Goal: Information Seeking & Learning: Learn about a topic

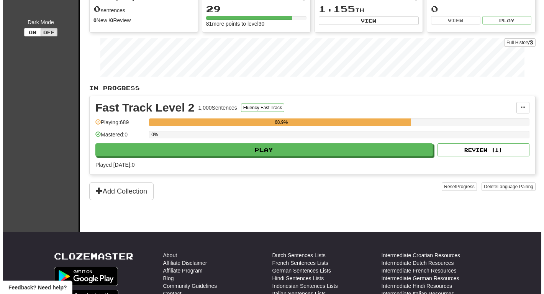
scroll to position [73, 0]
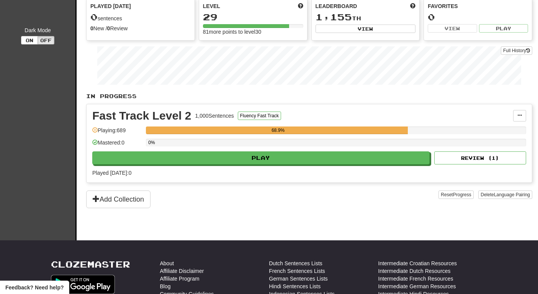
click at [344, 164] on div "Fast Track Level 2 1,000 Sentences Fluency Fast Track Manage Sentences Unpin fr…" at bounding box center [310, 143] width 446 height 78
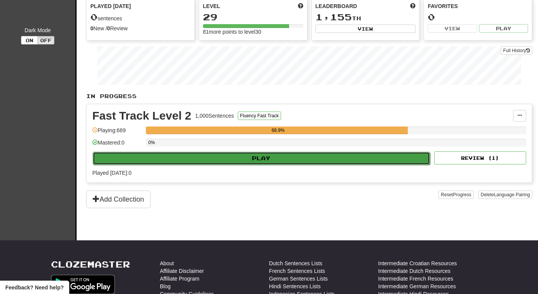
click at [317, 162] on button "Play" at bounding box center [262, 158] width 338 height 13
select select "********"
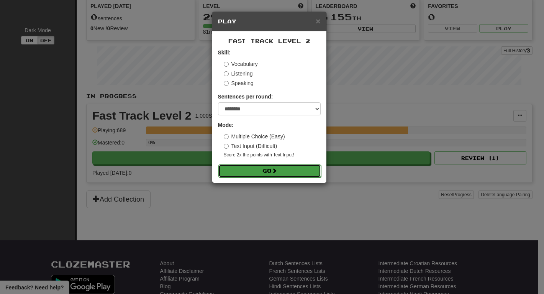
click at [261, 176] on button "Go" at bounding box center [269, 170] width 103 height 13
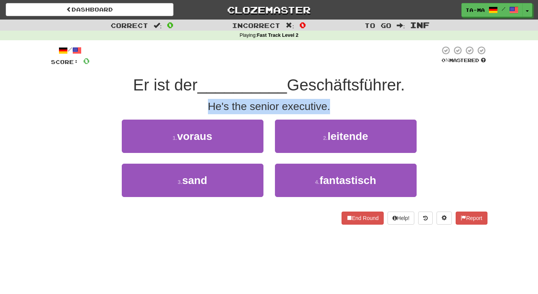
drag, startPoint x: 202, startPoint y: 102, endPoint x: 346, endPoint y: 109, distance: 143.9
click at [348, 109] on div "He's the senior executive." at bounding box center [269, 106] width 437 height 15
copy div "He's the senior executive."
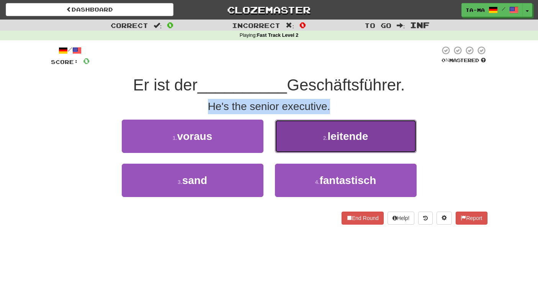
click at [341, 132] on span "leitende" at bounding box center [348, 136] width 41 height 12
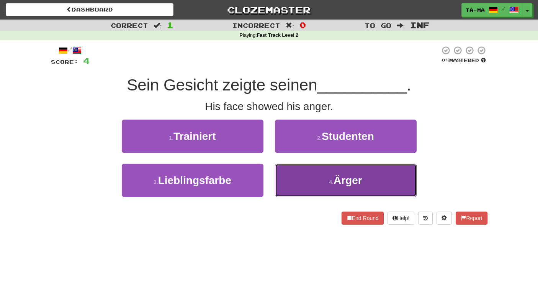
click at [331, 178] on button "4 . Ärger" at bounding box center [346, 180] width 142 height 33
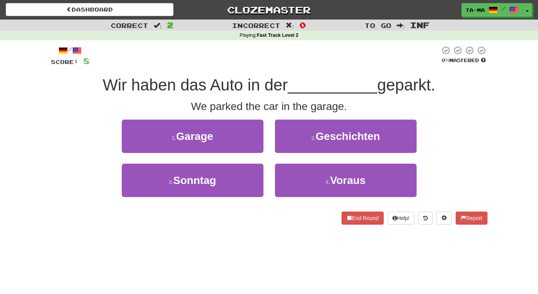
click at [228, 161] on div "1 . Garage" at bounding box center [192, 142] width 153 height 44
click at [224, 154] on div "1 . Garage" at bounding box center [192, 142] width 153 height 44
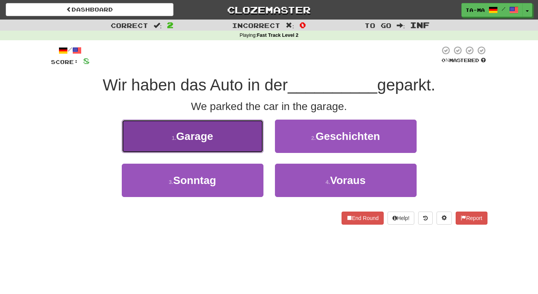
click at [223, 130] on button "1 . Garage" at bounding box center [193, 136] width 142 height 33
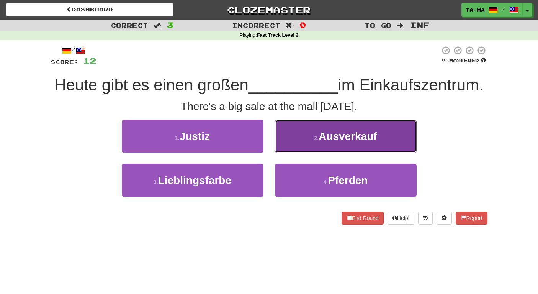
click at [324, 135] on span "Ausverkauf" at bounding box center [348, 136] width 59 height 12
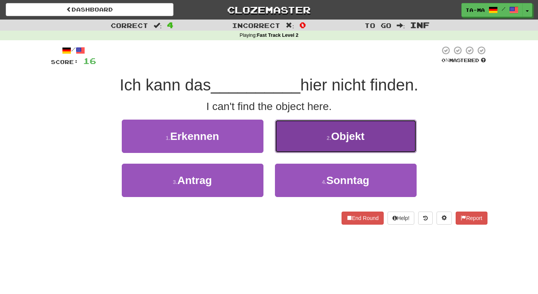
click at [308, 140] on button "2 . Objekt" at bounding box center [346, 136] width 142 height 33
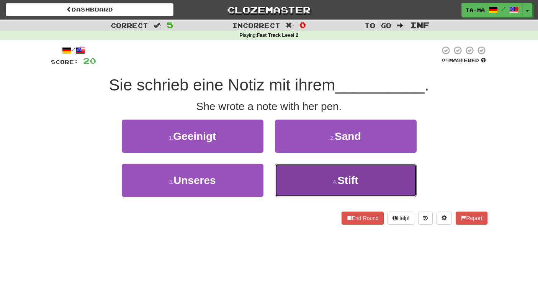
click at [299, 179] on button "4 . Stift" at bounding box center [346, 180] width 142 height 33
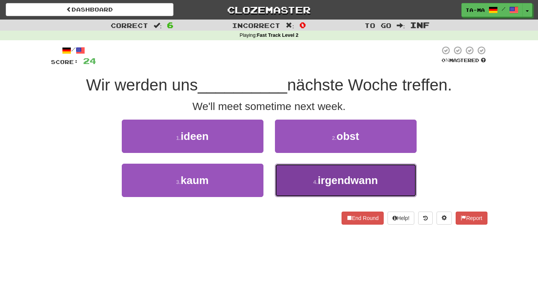
click at [317, 184] on small "4 ." at bounding box center [315, 182] width 5 height 6
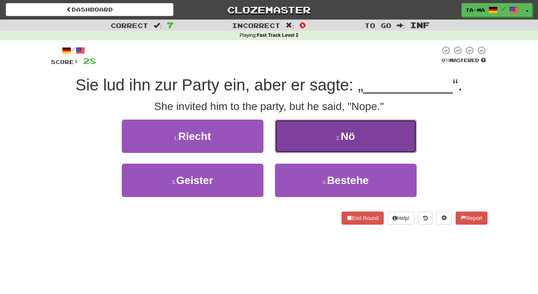
click at [317, 131] on button "2 . Nö" at bounding box center [346, 136] width 142 height 33
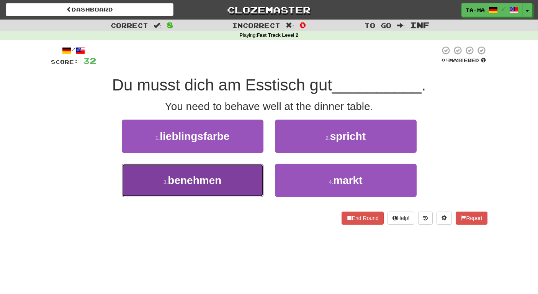
click at [215, 185] on span "benehmen" at bounding box center [195, 180] width 54 height 12
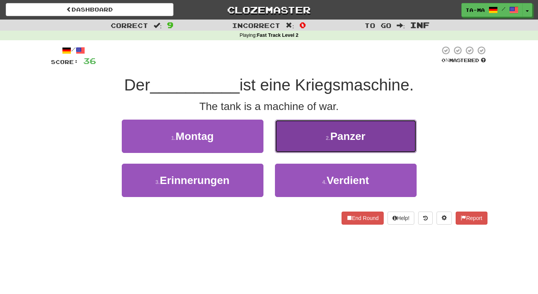
click at [313, 138] on button "2 . Panzer" at bounding box center [346, 136] width 142 height 33
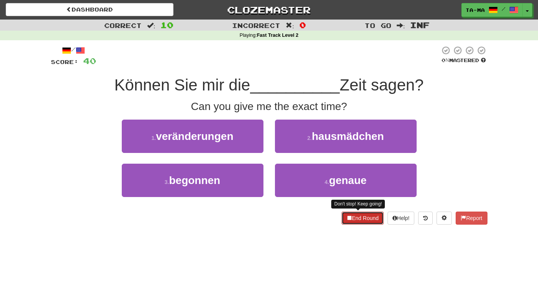
click at [350, 215] on button "End Round" at bounding box center [363, 218] width 42 height 13
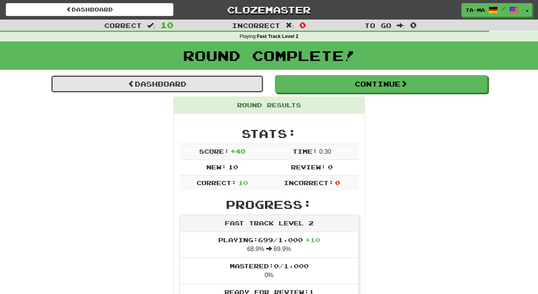
click at [158, 81] on link "Dashboard" at bounding box center [157, 84] width 213 height 18
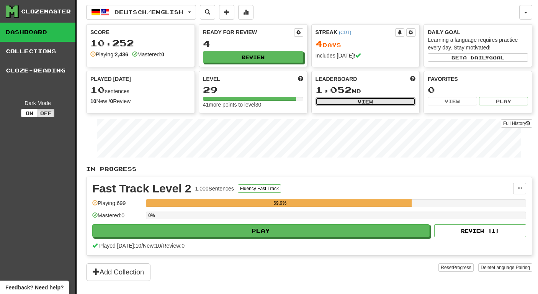
click at [372, 102] on button "View" at bounding box center [366, 101] width 100 height 8
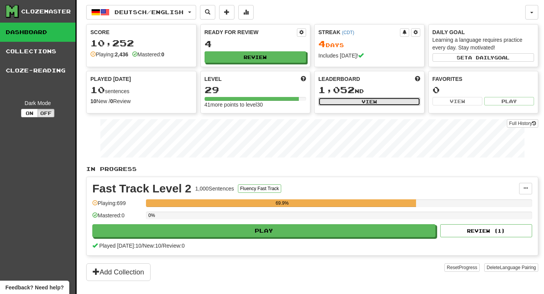
select select "**********"
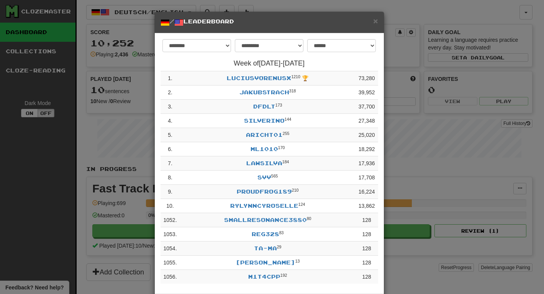
click at [376, 24] on div "× / Leaderboard" at bounding box center [269, 22] width 229 height 21
click at [373, 24] on span "×" at bounding box center [375, 20] width 5 height 9
